Goal: Task Accomplishment & Management: Use online tool/utility

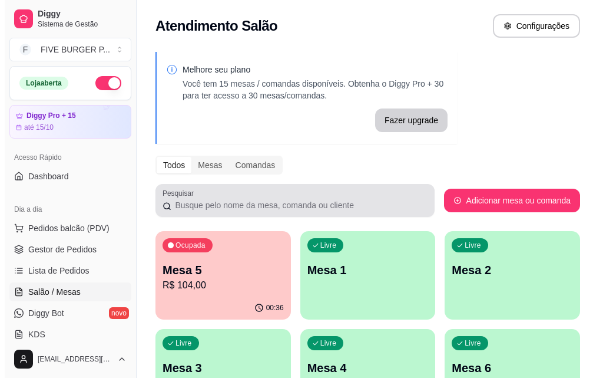
scroll to position [102, 0]
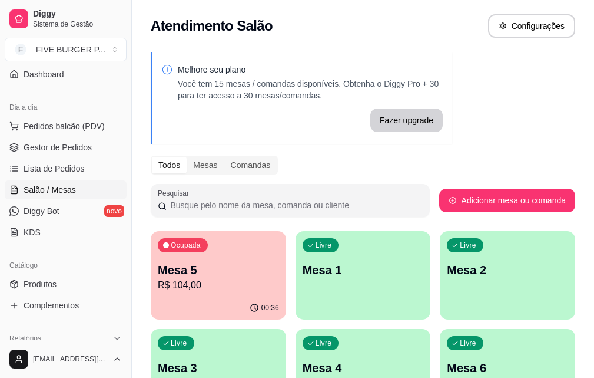
click at [211, 260] on div "Ocupada Mesa 5 R$ 104,00" at bounding box center [219, 263] width 136 height 65
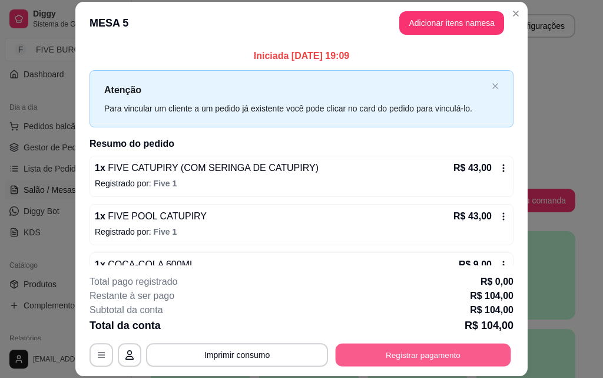
click at [441, 355] on button "Registrar pagamento" at bounding box center [424, 354] width 176 height 23
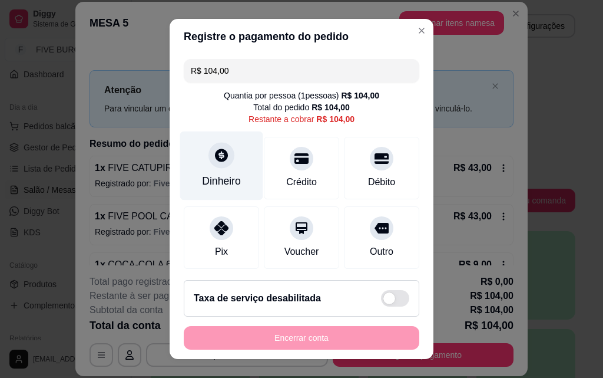
click at [229, 163] on div "Dinheiro" at bounding box center [221, 165] width 83 height 69
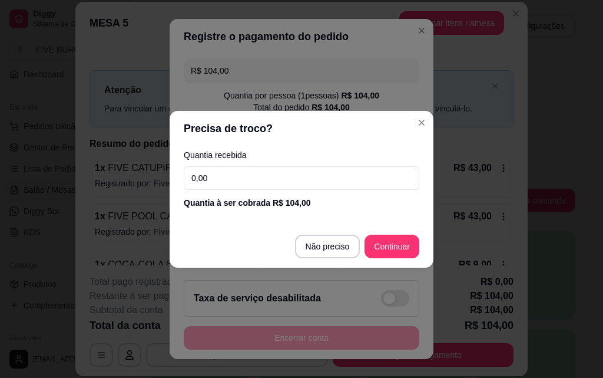
click at [247, 173] on input "0,00" at bounding box center [302, 178] width 236 height 24
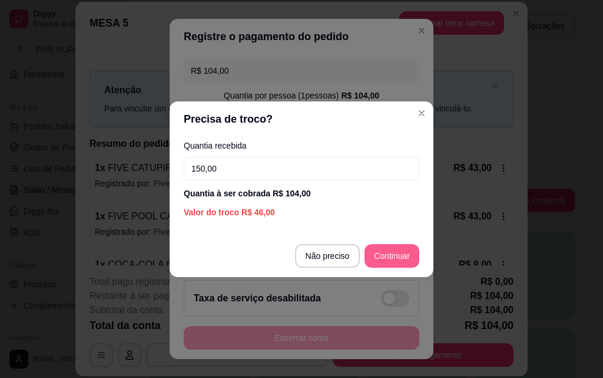
type input "150,00"
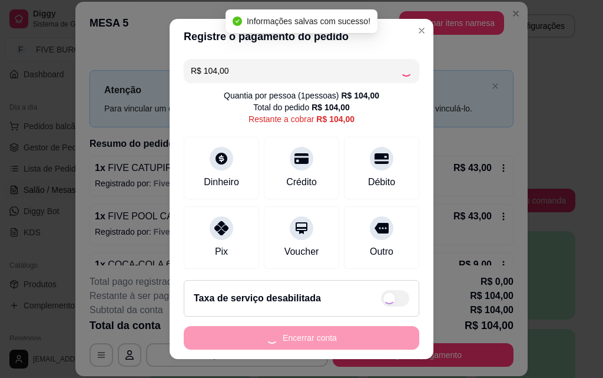
type input "R$ 0,00"
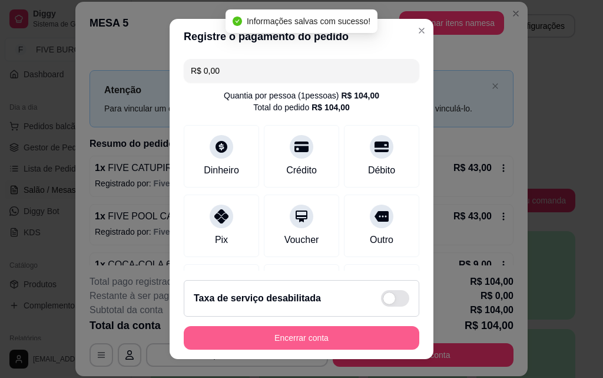
click at [356, 343] on button "Encerrar conta" at bounding box center [302, 338] width 236 height 24
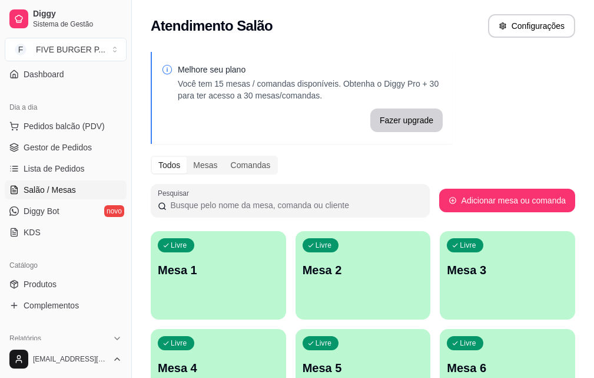
click at [61, 273] on div "Catálogo" at bounding box center [66, 265] width 122 height 19
click at [67, 285] on link "Produtos" at bounding box center [66, 284] width 122 height 19
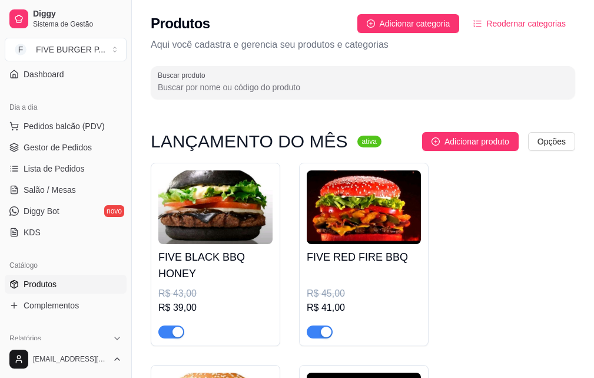
click at [209, 251] on h4 "FIVE BLACK BBQ HONEY" at bounding box center [215, 265] width 114 height 33
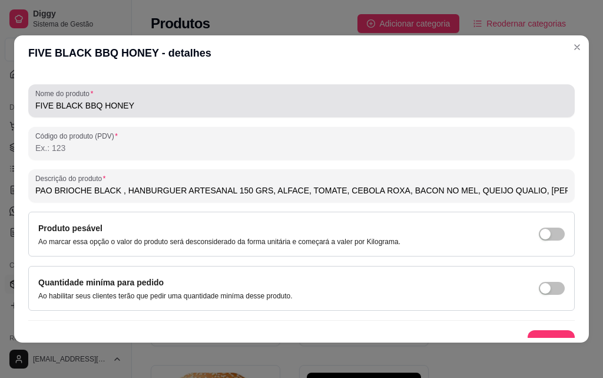
scroll to position [168, 0]
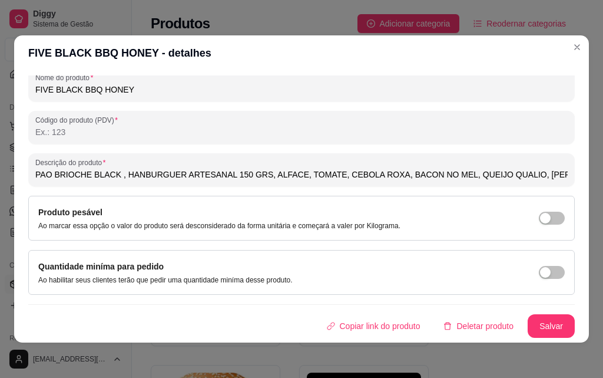
click at [134, 174] on input "PAO BRIOCHE BLACK , HANBURGUER ARTESANAL 150 GRS, ALFACE, TOMATE, CEBOLA ROXA, …" at bounding box center [301, 175] width 533 height 12
click at [422, 176] on input "PAO BRIOCHE BLACK , HAMBURGUER ARTESANAL 150 GRS, ALFACE, TOMATE, CEBOLA ROXA, …" at bounding box center [301, 175] width 533 height 12
click at [414, 173] on input "PAO BRIOCHE BLACK , HAMBURGUER ARTESANAL 150 GRS, ALFACE, TOMATE, CEBOLA ROXA, …" at bounding box center [301, 175] width 533 height 12
type input "PAO BRIOCHE BLACK , HAMBURGUER ARTESANAL 150 GRS, ALFACE, TOMATE, CEBOLA ROXA, …"
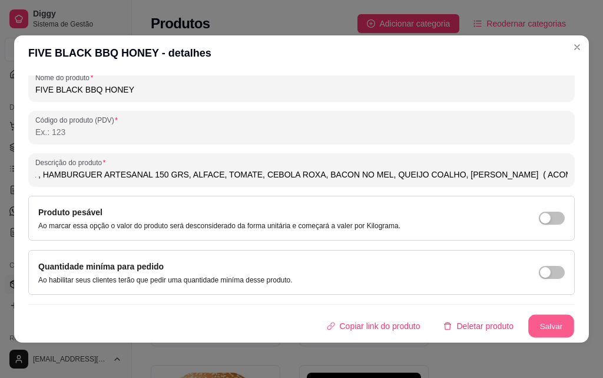
scroll to position [0, 0]
click at [537, 328] on button "Salvar" at bounding box center [552, 326] width 46 height 23
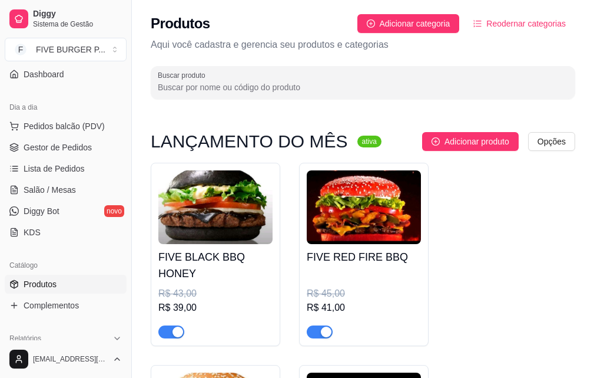
click at [369, 259] on h4 "FIVE RED FIRE BBQ" at bounding box center [364, 257] width 114 height 16
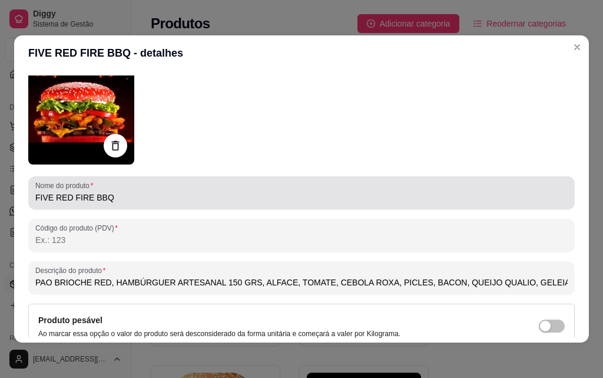
scroll to position [168, 0]
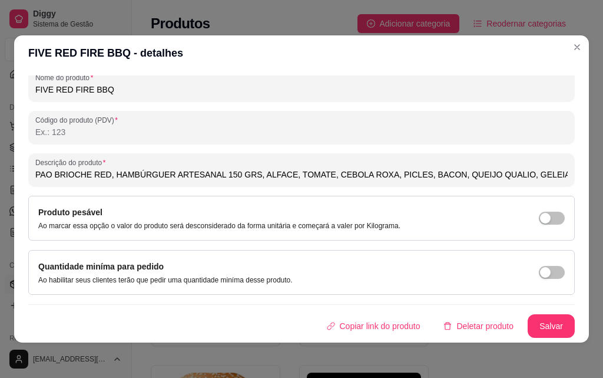
click at [483, 174] on input "PAO BRIOCHE RED, HAMBÚRGUER ARTESANAL 150 GRS, ALFACE, TOMATE, CEBOLA ROXA, PIC…" at bounding box center [301, 175] width 533 height 12
click at [486, 176] on input "PAO BRIOCHE RED, HAMBÚRGUER ARTESANAL 150 GRS, ALFACE, TOMATE, CEBOLA ROXA, PIC…" at bounding box center [301, 175] width 533 height 12
click at [527, 178] on input "PAO BRIOCHE RED, HAMBÚRGUER ARTESANAL 150 GRS, ALFACE, TOMATE, CEBOLA ROXA, PIC…" at bounding box center [301, 175] width 533 height 12
click at [546, 171] on input "PAO BRIOCHE RED, HAMBÚRGUER ARTESANAL 150 GRS, ALFACE, TOMATE, CEBOLA ROXA, PIC…" at bounding box center [301, 175] width 533 height 12
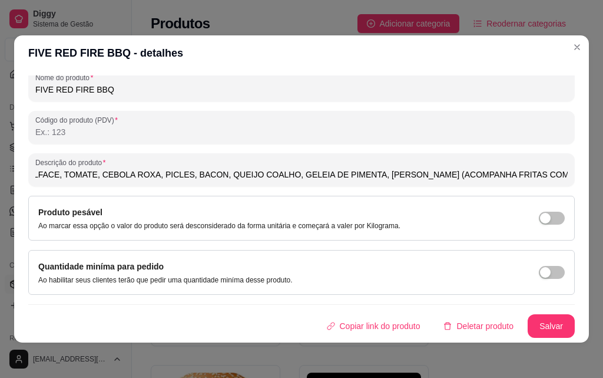
scroll to position [0, 241]
type input "PAO BRIOCHE RED, HAMBÚRGUER ARTESANAL 150 GRS, ALFACE, TOMATE, CEBOLA ROXA, PIC…"
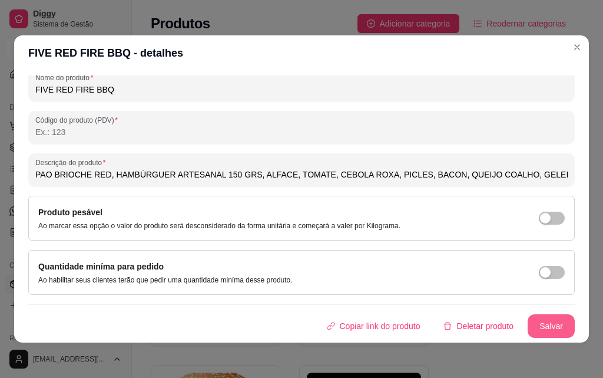
click at [528, 328] on button "Salvar" at bounding box center [551, 326] width 47 height 24
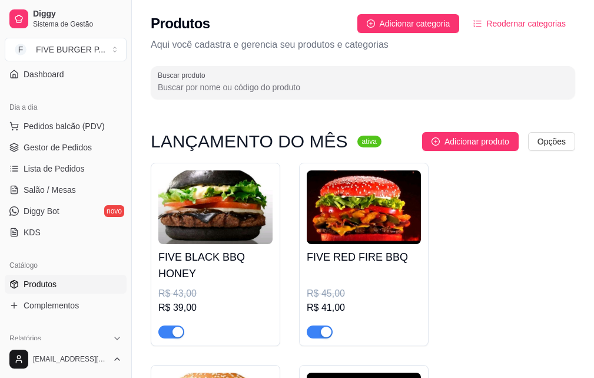
click at [214, 262] on h4 "FIVE BLACK BBQ HONEY" at bounding box center [215, 265] width 114 height 33
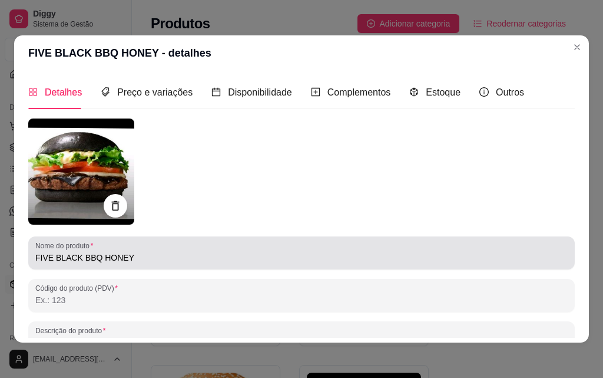
scroll to position [168, 0]
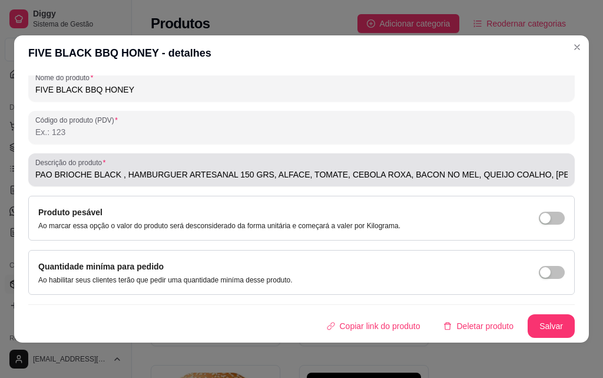
click at [526, 170] on input "PAO BRIOCHE BLACK , HAMBURGUER ARTESANAL 150 GRS, ALFACE, TOMATE, CEBOLA ROXA, …" at bounding box center [301, 175] width 533 height 12
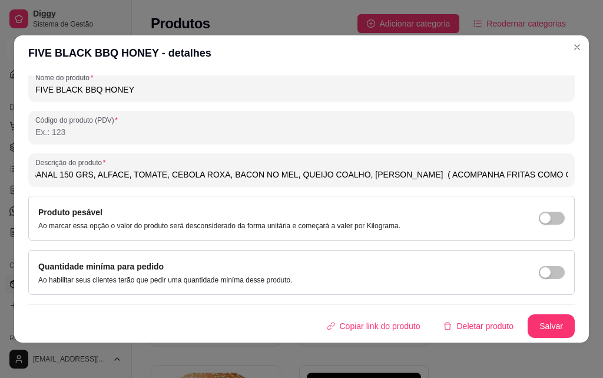
scroll to position [0, 183]
type input "PAO BRIOCHE BLACK , HAMBURGUER ARTESANAL 150 GRS, ALFACE, TOMATE, CEBOLA ROXA, …"
click at [521, 312] on div "Nome do produto FIVE BLACK BBQ HONEY Código do produto (PDV) Descrição do produ…" at bounding box center [301, 144] width 547 height 387
click at [539, 327] on button "Salvar" at bounding box center [551, 326] width 47 height 24
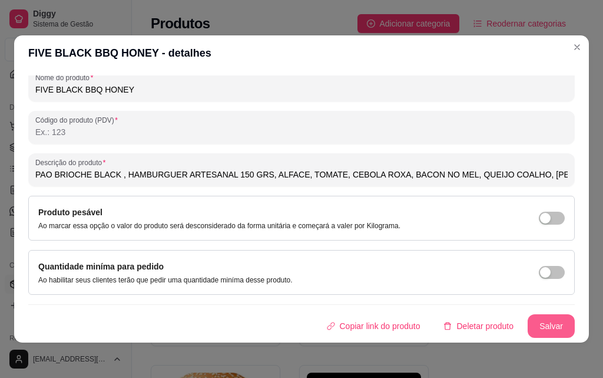
click at [547, 328] on button "Salvar" at bounding box center [551, 326] width 47 height 24
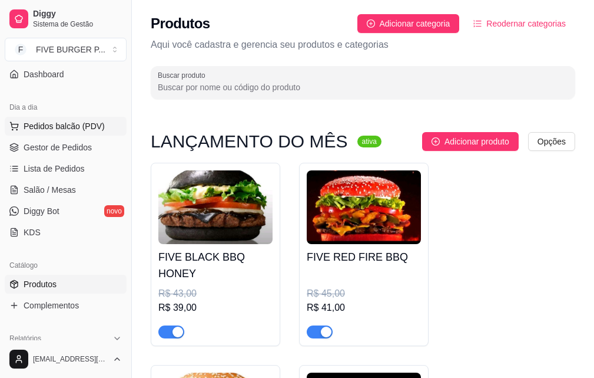
click at [75, 121] on span "Pedidos balcão (PDV)" at bounding box center [64, 126] width 81 height 12
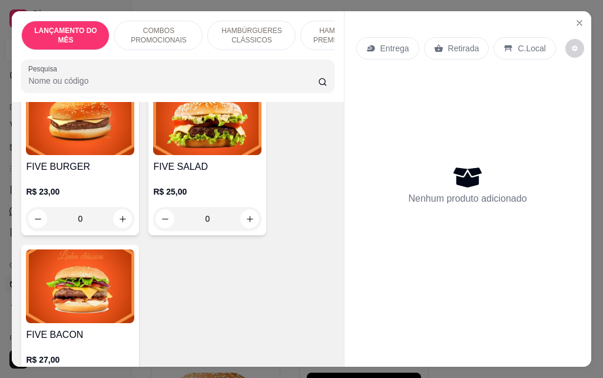
scroll to position [884, 0]
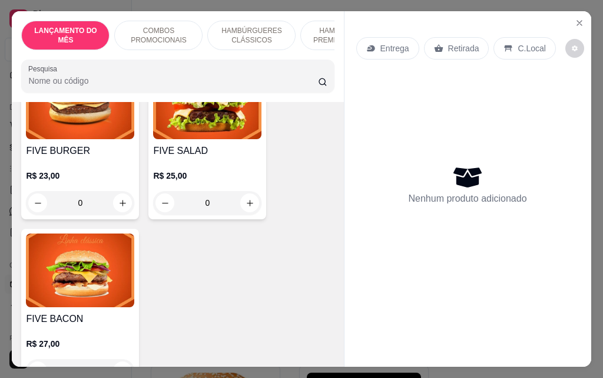
click at [120, 193] on div "0" at bounding box center [80, 203] width 108 height 24
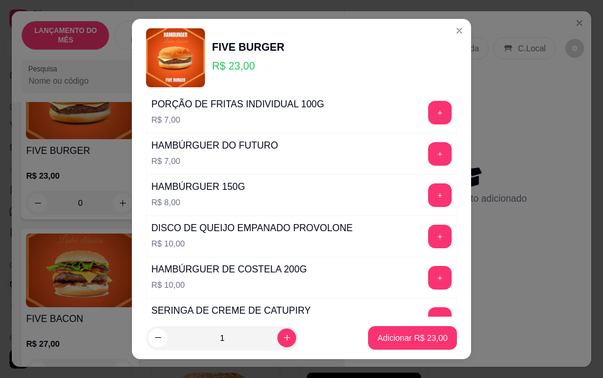
scroll to position [707, 0]
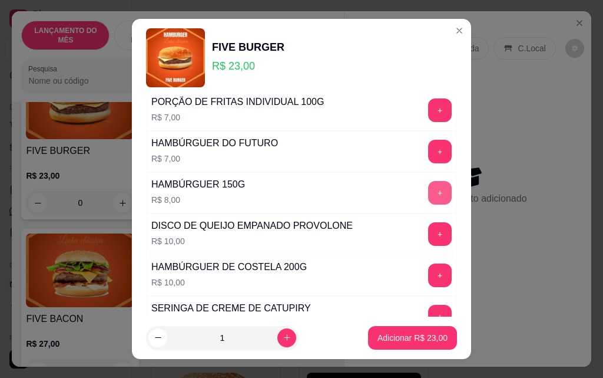
click at [428, 191] on button "+" at bounding box center [440, 193] width 24 height 24
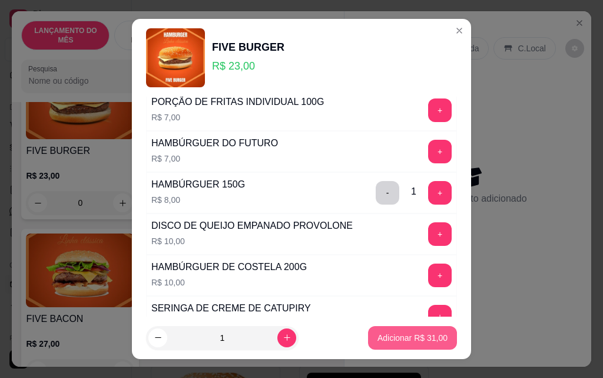
click at [414, 334] on p "Adicionar R$ 31,00" at bounding box center [413, 338] width 70 height 12
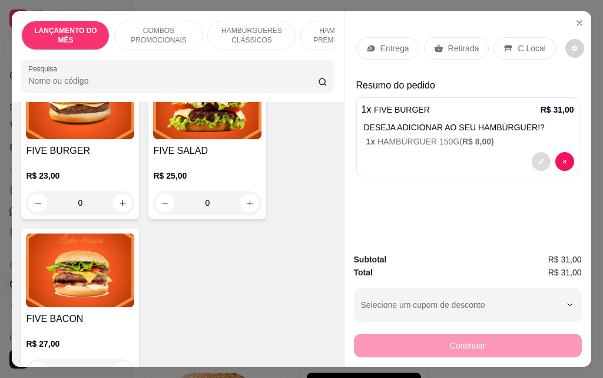
click at [538, 158] on icon "decrease-product-quantity" at bounding box center [541, 161] width 7 height 7
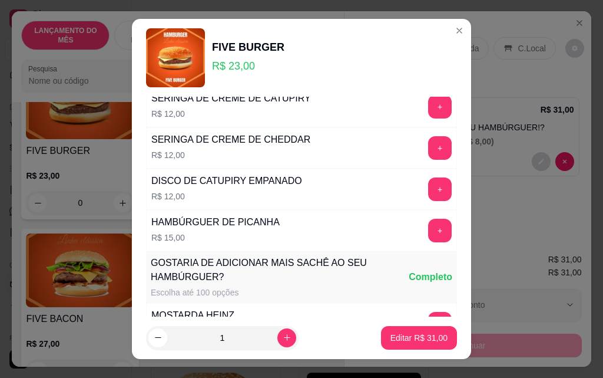
scroll to position [1115, 0]
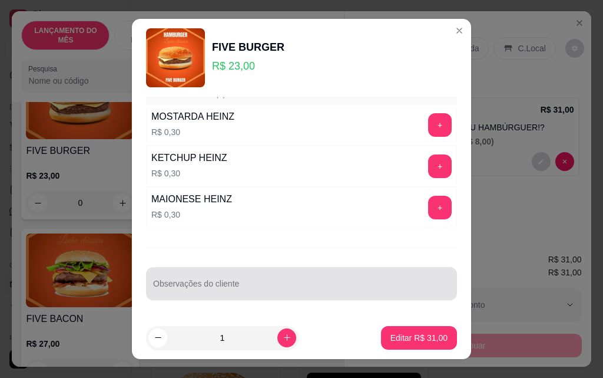
click at [265, 276] on div at bounding box center [301, 284] width 297 height 24
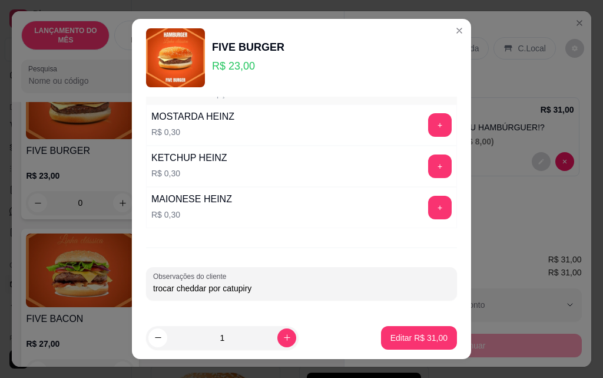
type input "trocar cheddar por catupiry"
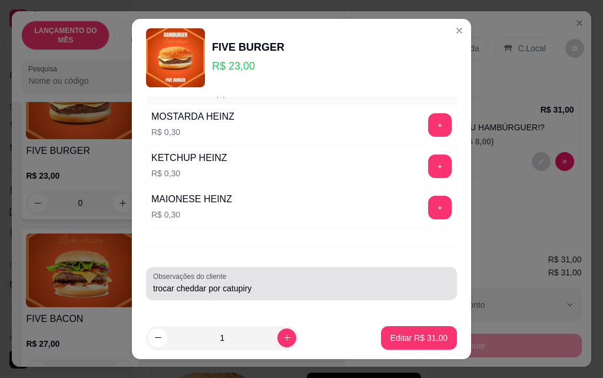
drag, startPoint x: 265, startPoint y: 276, endPoint x: 206, endPoint y: 286, distance: 60.4
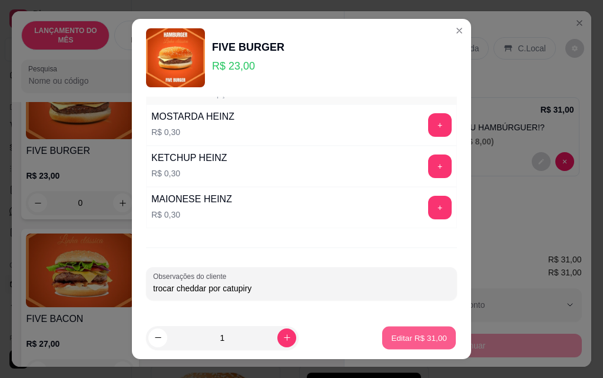
click at [406, 340] on p "Editar R$ 31,00" at bounding box center [418, 337] width 55 height 11
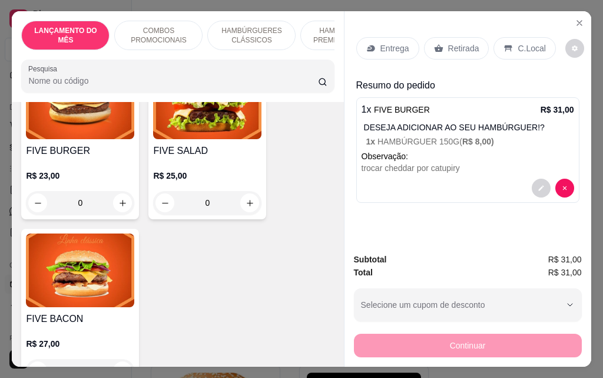
click at [392, 49] on p "Entrega" at bounding box center [395, 48] width 29 height 12
click at [532, 183] on button "decrease-product-quantity" at bounding box center [541, 188] width 19 height 19
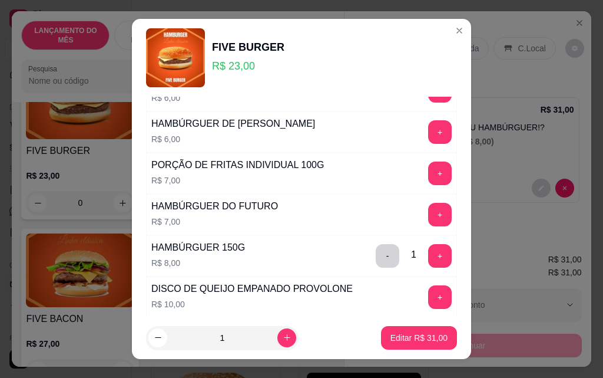
scroll to position [585, 0]
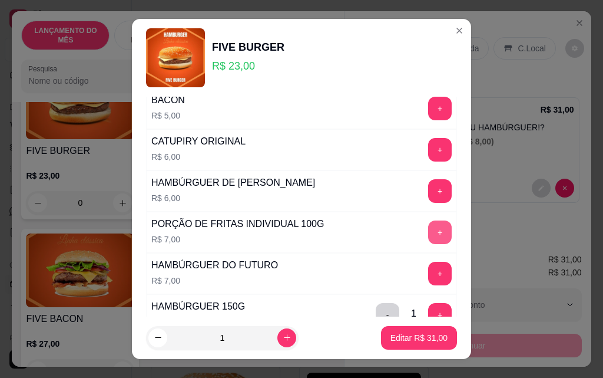
click at [428, 231] on button "+" at bounding box center [440, 232] width 24 height 24
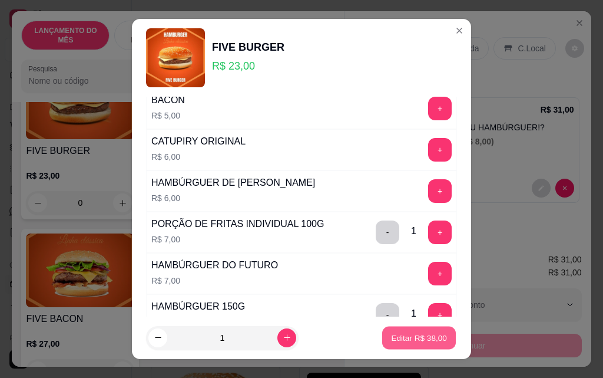
click at [417, 336] on p "Editar R$ 38,00" at bounding box center [418, 337] width 55 height 11
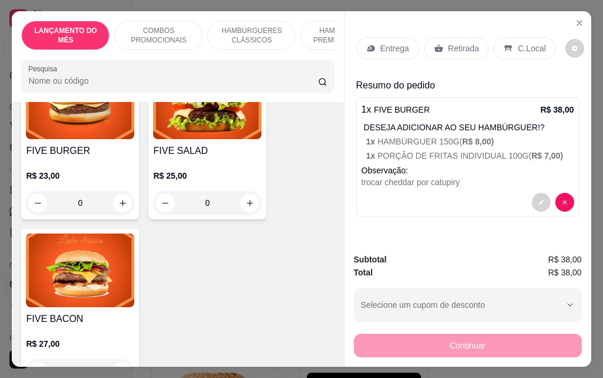
click at [365, 50] on div "Entrega" at bounding box center [387, 48] width 63 height 22
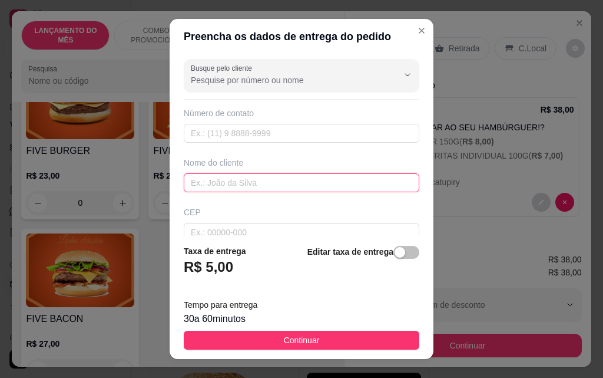
click at [207, 183] on input "text" at bounding box center [302, 182] width 236 height 19
type input "[PERSON_NAME]"
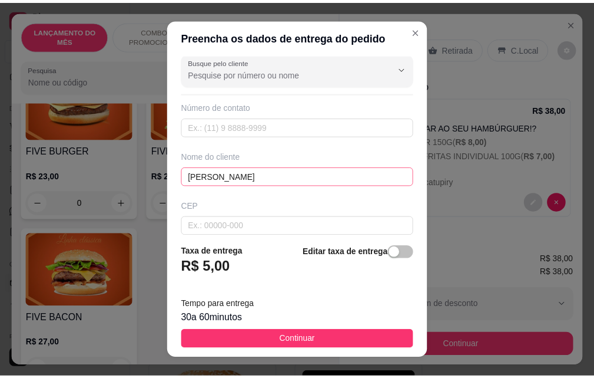
scroll to position [137, 0]
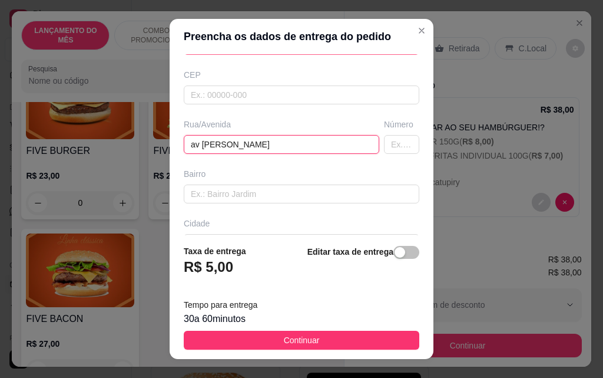
type input "av [PERSON_NAME]"
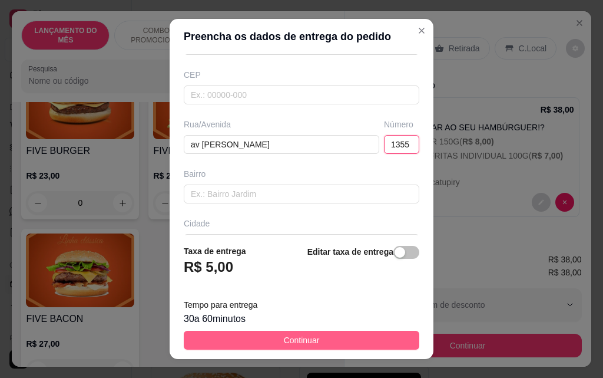
type input "1355"
click at [295, 345] on span "Continuar" at bounding box center [302, 339] width 36 height 13
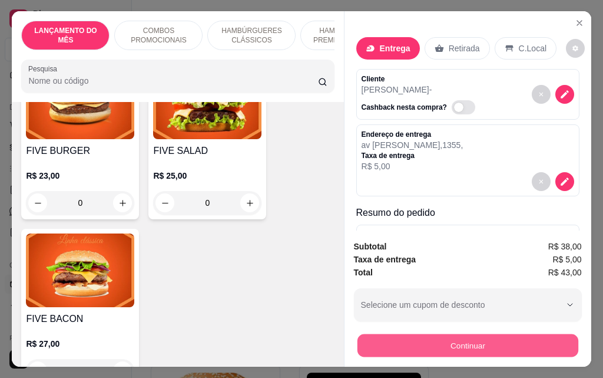
click at [429, 345] on button "Continuar" at bounding box center [467, 344] width 221 height 23
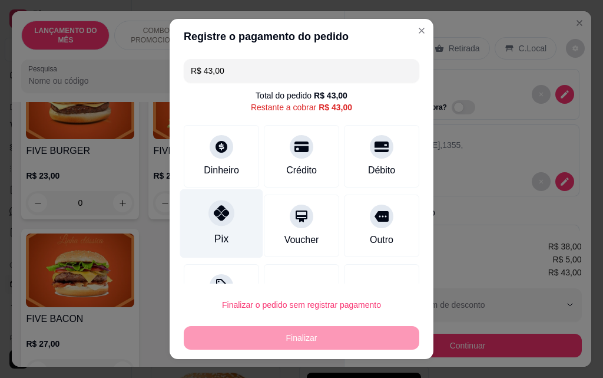
drag, startPoint x: 224, startPoint y: 209, endPoint x: 237, endPoint y: 237, distance: 31.1
click at [224, 213] on div at bounding box center [222, 213] width 26 height 26
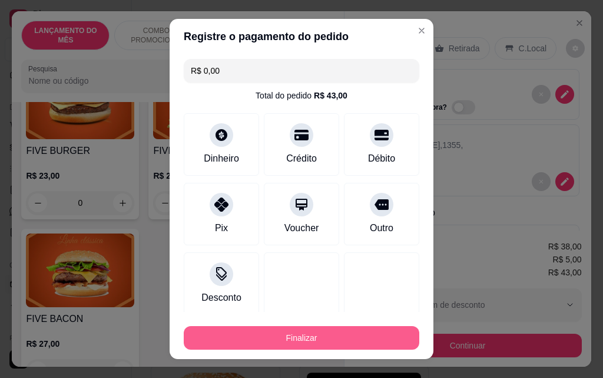
click at [296, 346] on button "Finalizar" at bounding box center [302, 338] width 236 height 24
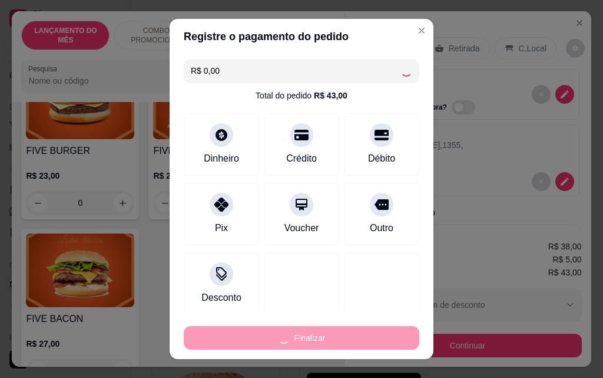
type input "-R$ 43,00"
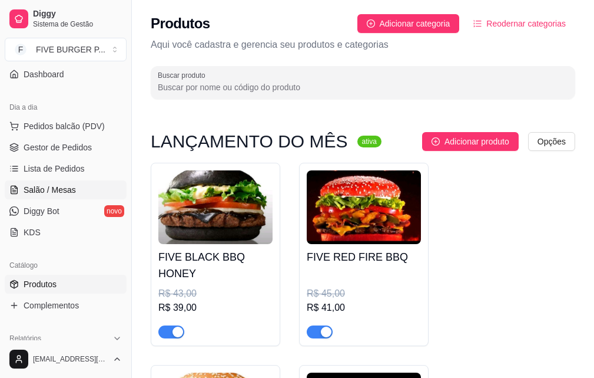
click at [41, 194] on span "Salão / Mesas" at bounding box center [50, 190] width 52 height 12
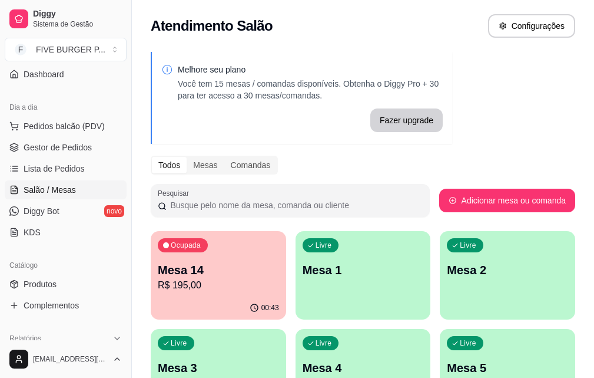
click at [194, 279] on p "R$ 195,00" at bounding box center [218, 285] width 121 height 14
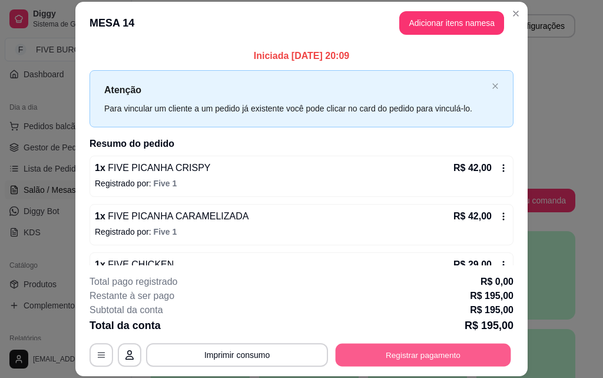
click at [399, 356] on button "Registrar pagamento" at bounding box center [424, 354] width 176 height 23
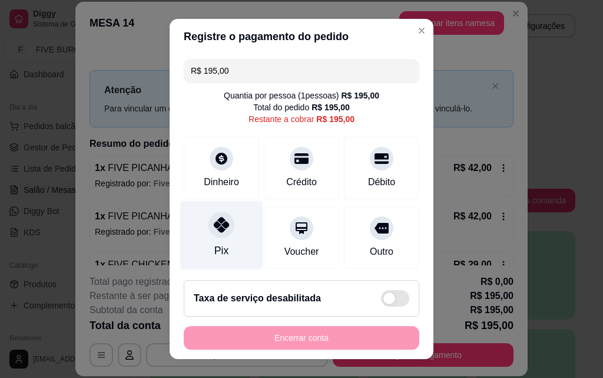
click at [243, 236] on div "Pix" at bounding box center [221, 235] width 83 height 69
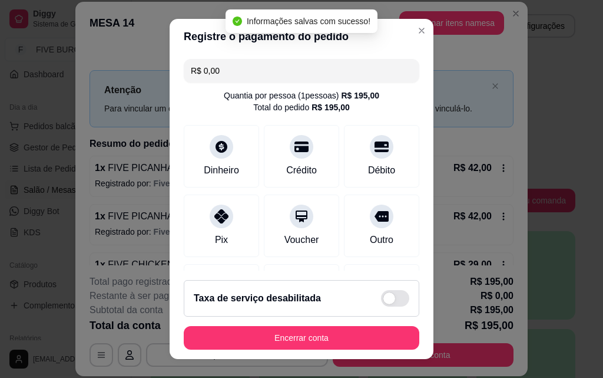
type input "R$ 0,00"
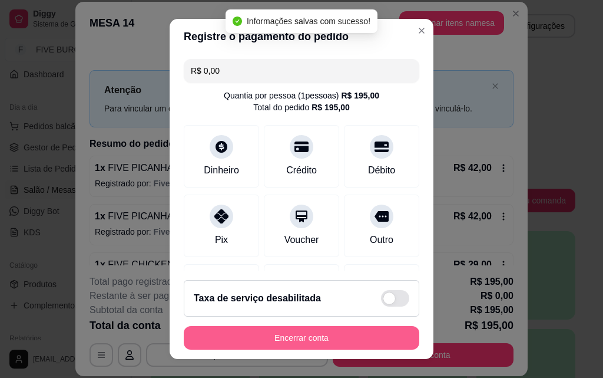
click at [320, 335] on button "Encerrar conta" at bounding box center [302, 338] width 236 height 24
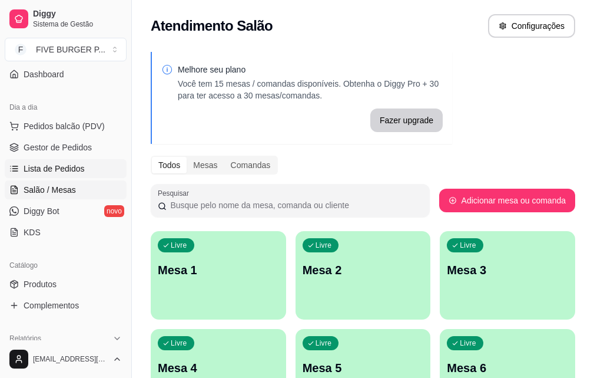
click at [55, 173] on span "Lista de Pedidos" at bounding box center [54, 169] width 61 height 12
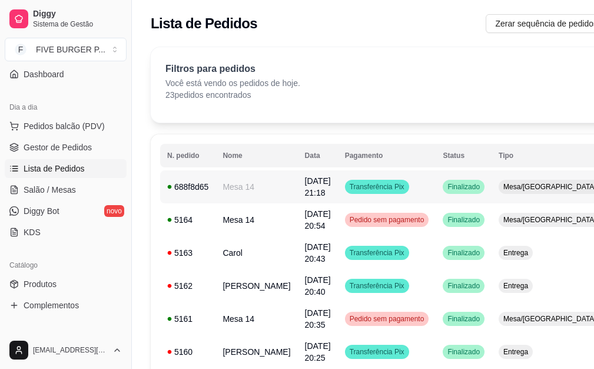
click at [411, 190] on td "Transferência Pix" at bounding box center [387, 186] width 98 height 33
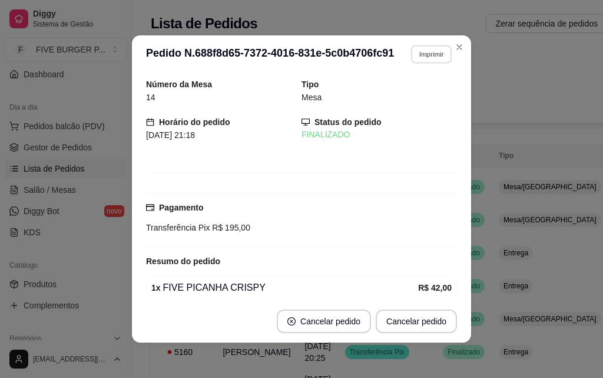
click at [419, 56] on button "Imprimir" at bounding box center [431, 54] width 41 height 18
click at [426, 91] on button "IMPRESSORA" at bounding box center [406, 95] width 82 height 18
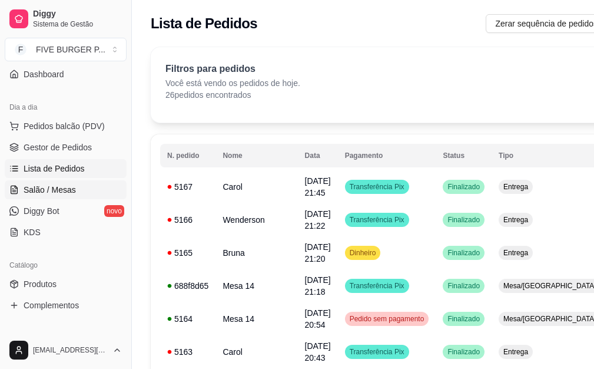
click at [49, 184] on span "Salão / Mesas" at bounding box center [50, 190] width 52 height 12
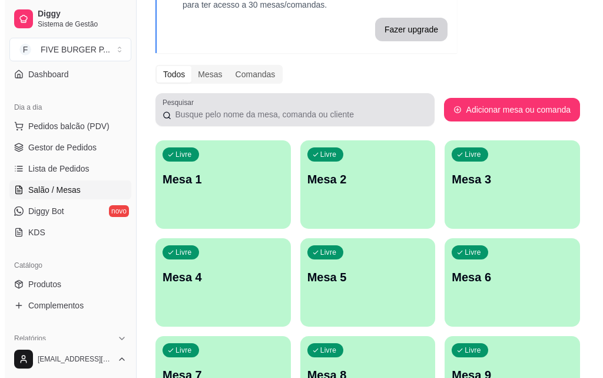
scroll to position [118, 0]
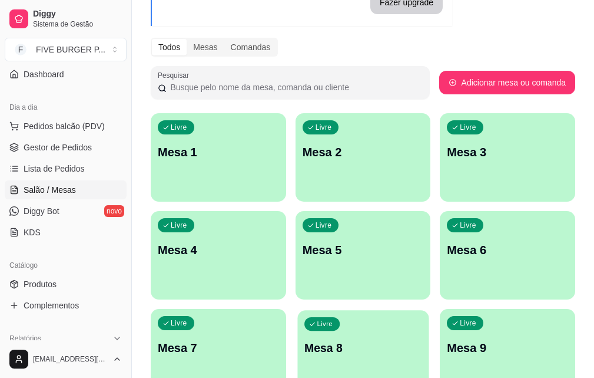
click at [429, 310] on div "Livre Mesa 8" at bounding box center [363, 346] width 131 height 72
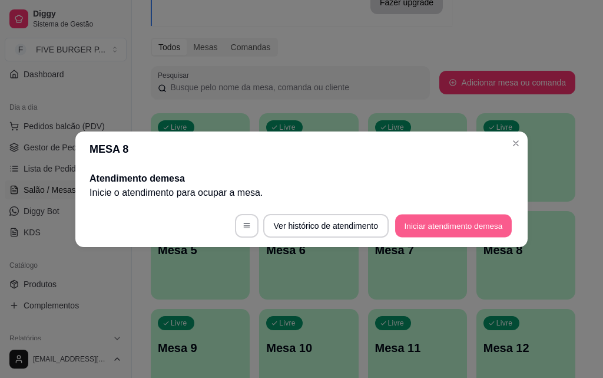
click at [444, 234] on button "Iniciar atendimento de mesa" at bounding box center [453, 225] width 117 height 23
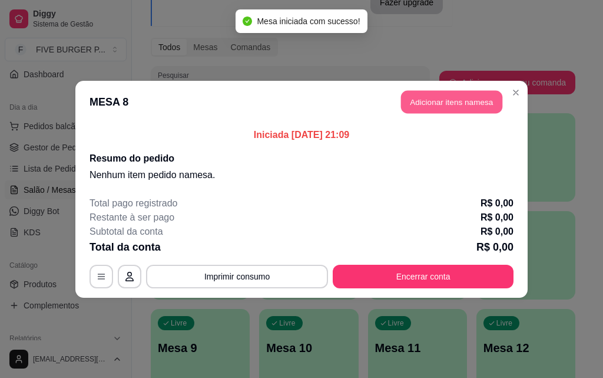
click at [466, 107] on button "Adicionar itens na mesa" at bounding box center [451, 101] width 101 height 23
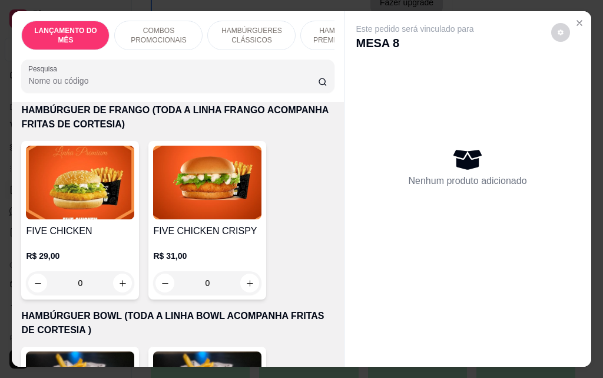
scroll to position [2475, 0]
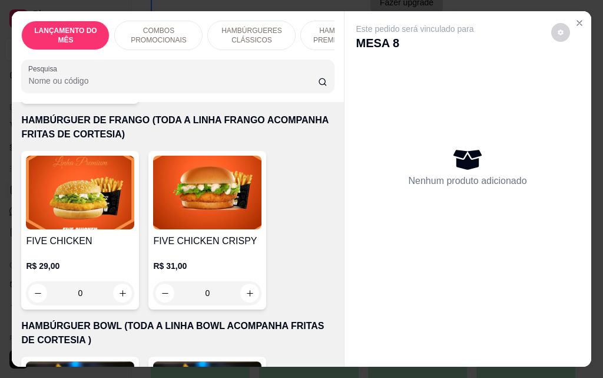
click at [249, 281] on div "0" at bounding box center [207, 293] width 108 height 24
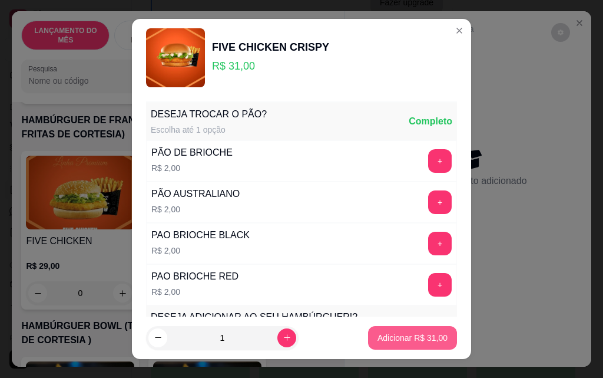
click at [424, 336] on p "Adicionar R$ 31,00" at bounding box center [413, 338] width 70 height 12
type input "1"
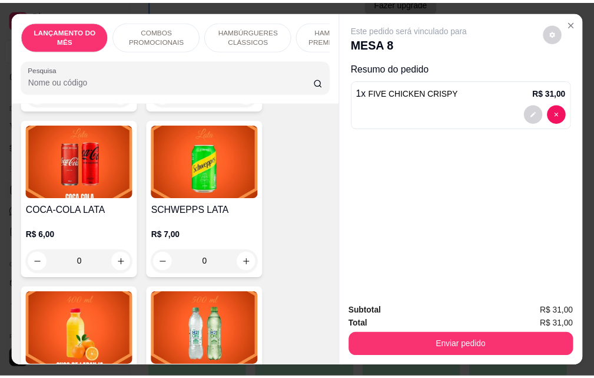
scroll to position [4890, 0]
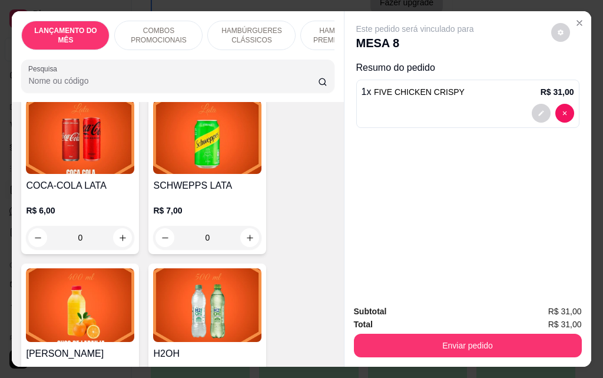
click at [118, 226] on div "0" at bounding box center [80, 238] width 108 height 24
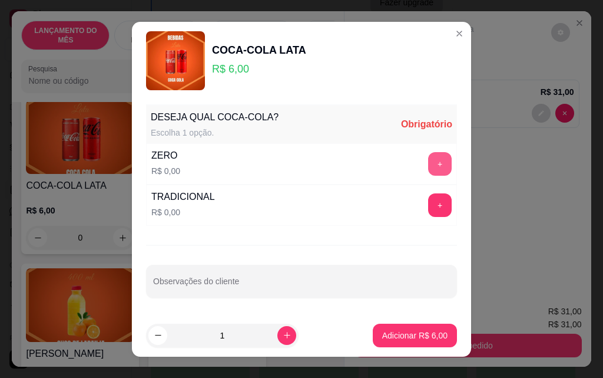
click at [428, 161] on button "+" at bounding box center [440, 164] width 24 height 24
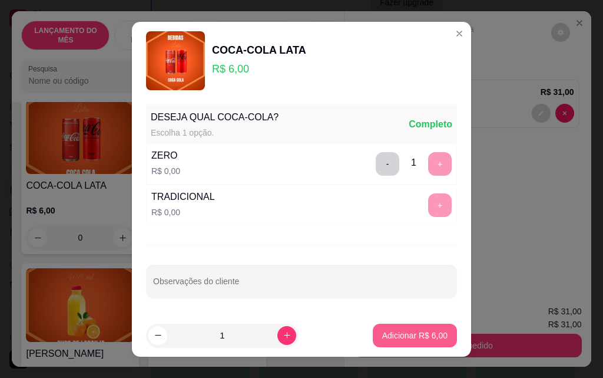
click at [391, 340] on p "Adicionar R$ 6,00" at bounding box center [414, 335] width 65 height 12
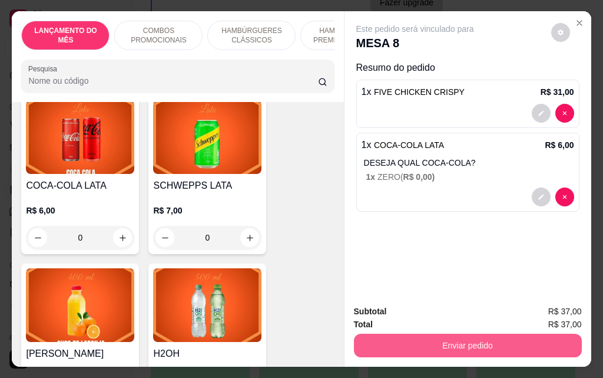
click at [437, 348] on button "Enviar pedido" at bounding box center [468, 345] width 228 height 24
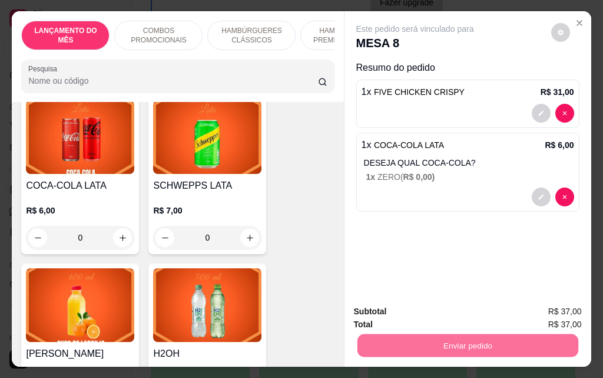
click at [547, 315] on button "Enviar pedido" at bounding box center [551, 311] width 65 height 22
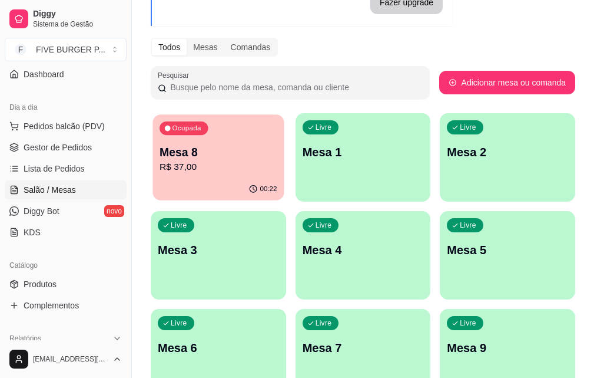
click at [196, 168] on p "R$ 37,00" at bounding box center [218, 167] width 117 height 14
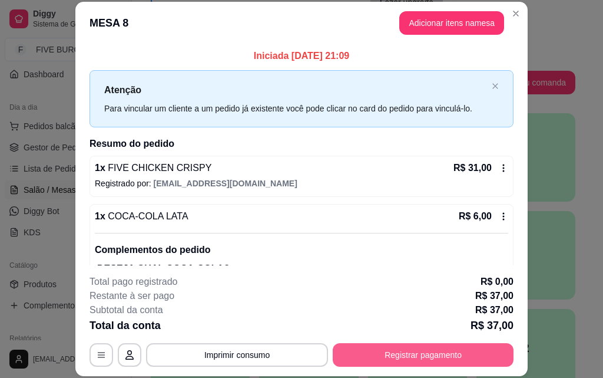
click at [431, 354] on button "Registrar pagamento" at bounding box center [423, 355] width 181 height 24
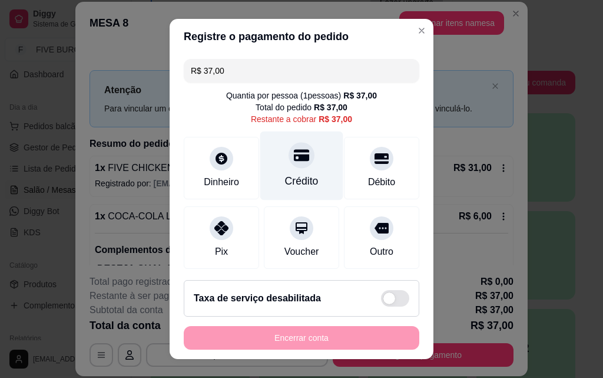
click at [295, 183] on div "Crédito" at bounding box center [302, 180] width 34 height 15
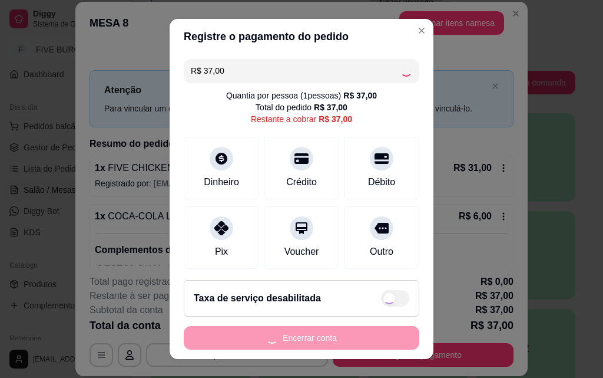
type input "R$ 0,00"
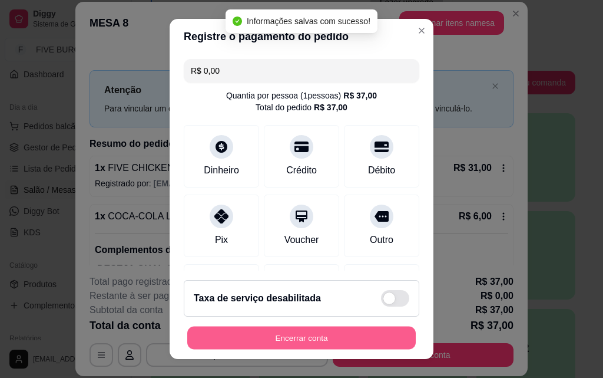
click at [347, 338] on button "Encerrar conta" at bounding box center [301, 337] width 229 height 23
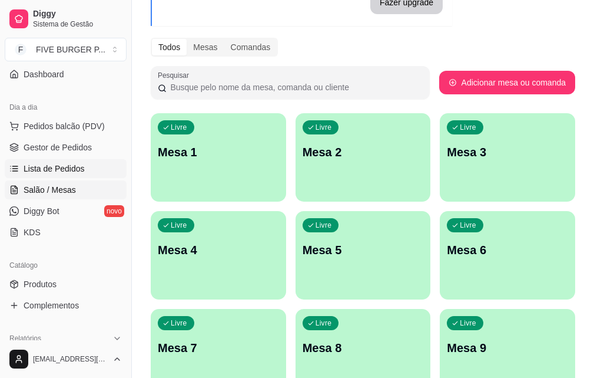
click at [60, 164] on span "Lista de Pedidos" at bounding box center [54, 169] width 61 height 12
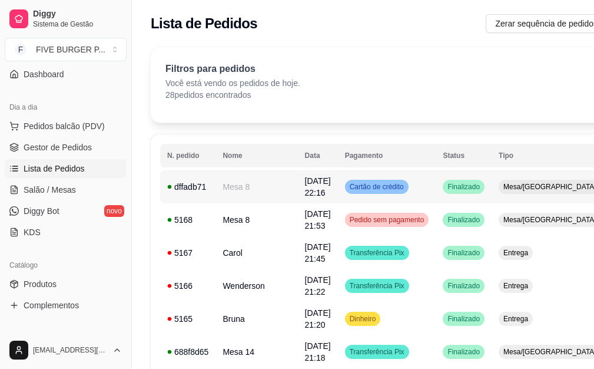
click at [396, 190] on td "Cartão de crédito" at bounding box center [387, 186] width 98 height 33
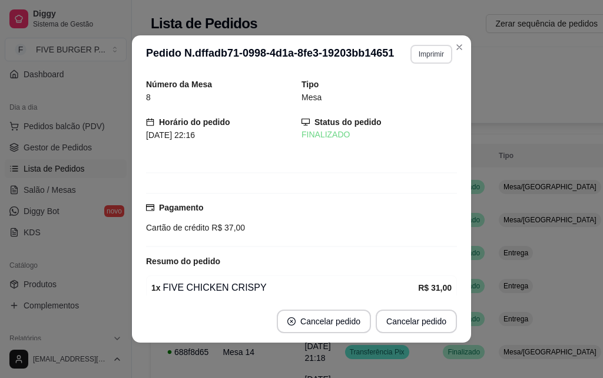
click at [432, 52] on button "Imprimir" at bounding box center [432, 54] width 42 height 19
click at [420, 91] on button "IMPRESSORA" at bounding box center [406, 95] width 85 height 19
